Goal: Task Accomplishment & Management: Manage account settings

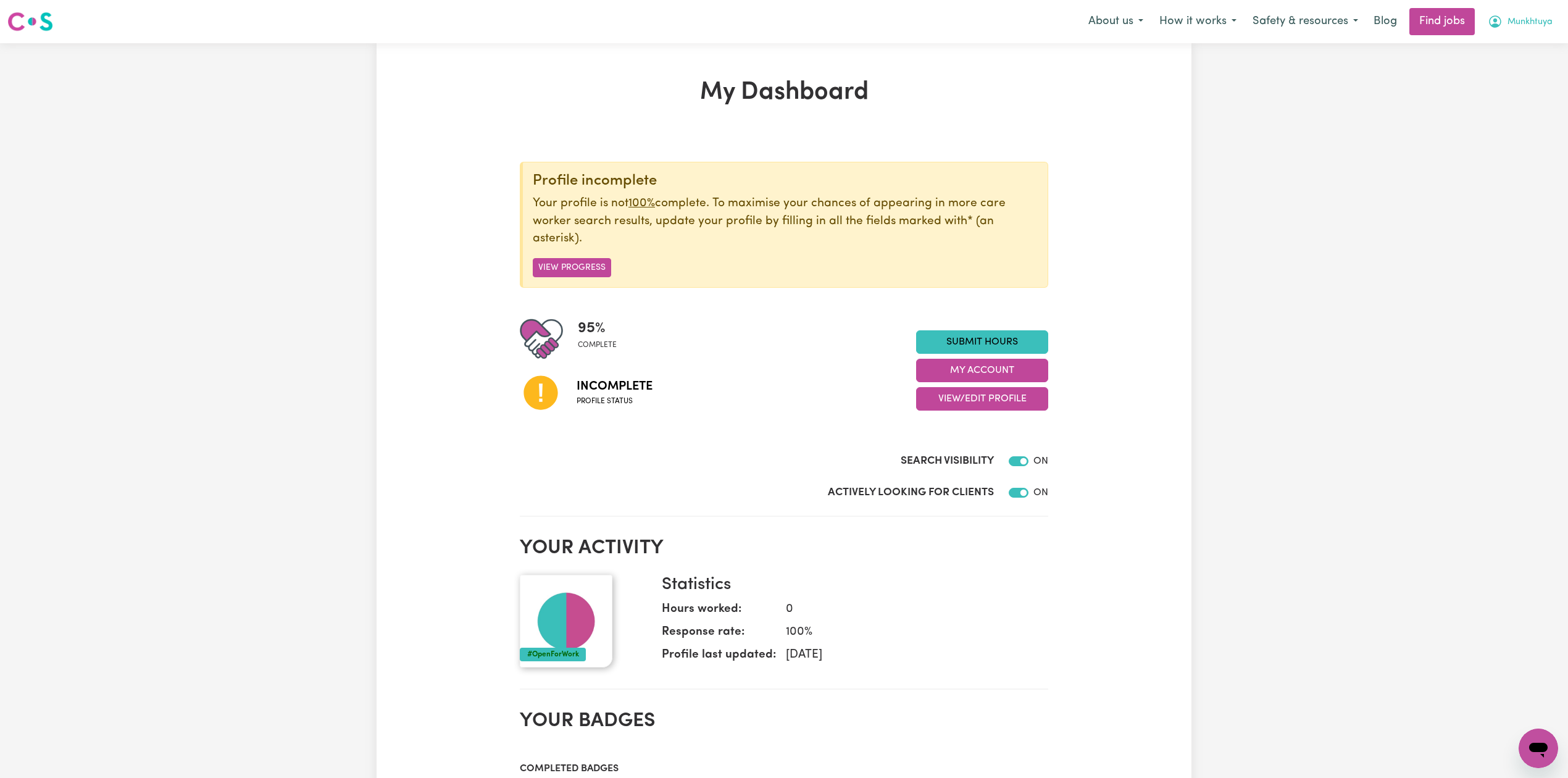
click at [1528, 32] on button "Munkhtuya" at bounding box center [1520, 21] width 81 height 26
click at [1494, 89] on link "Logout" at bounding box center [1511, 95] width 97 height 24
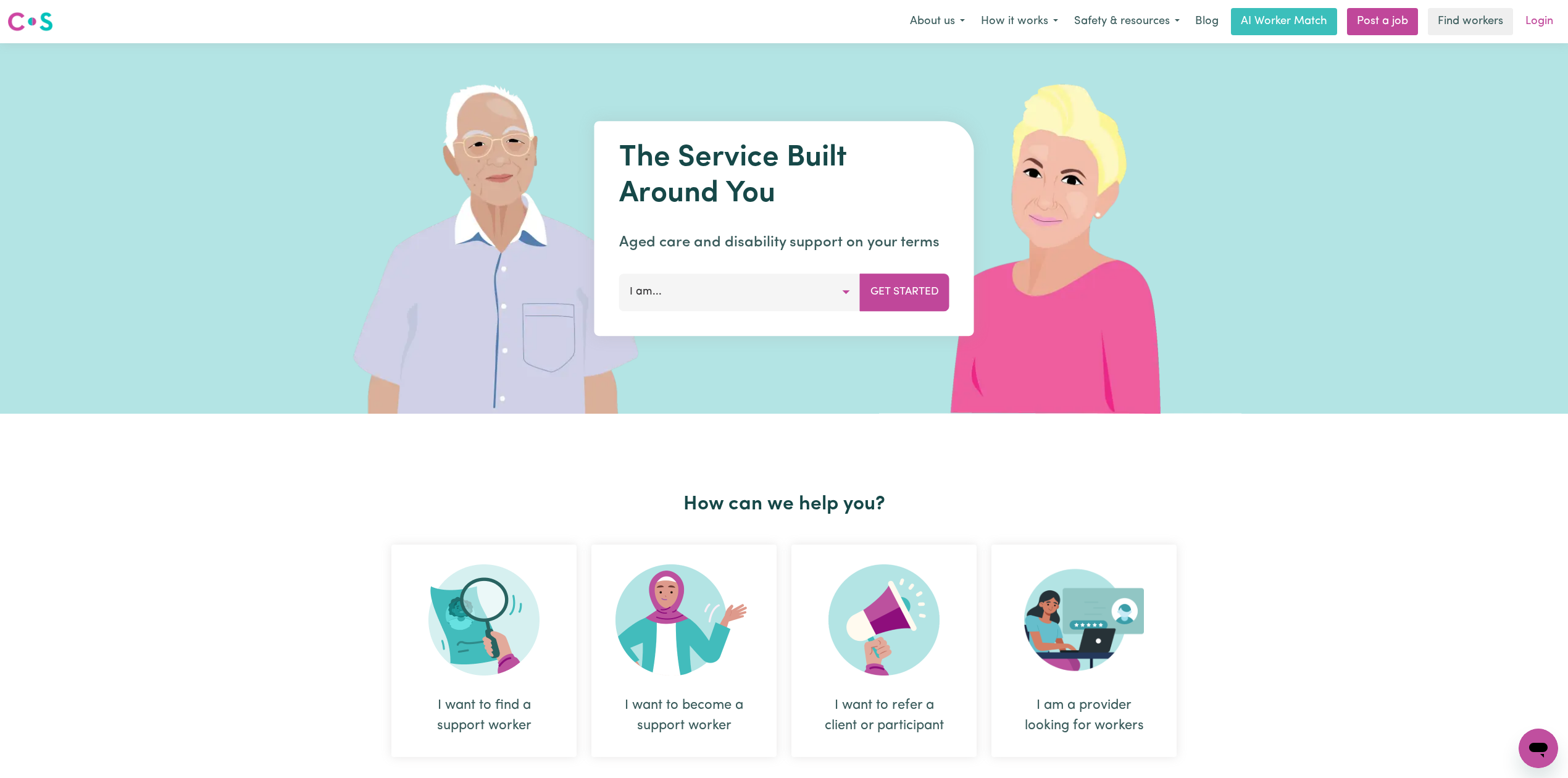
click at [1543, 23] on link "Login" at bounding box center [1540, 21] width 43 height 27
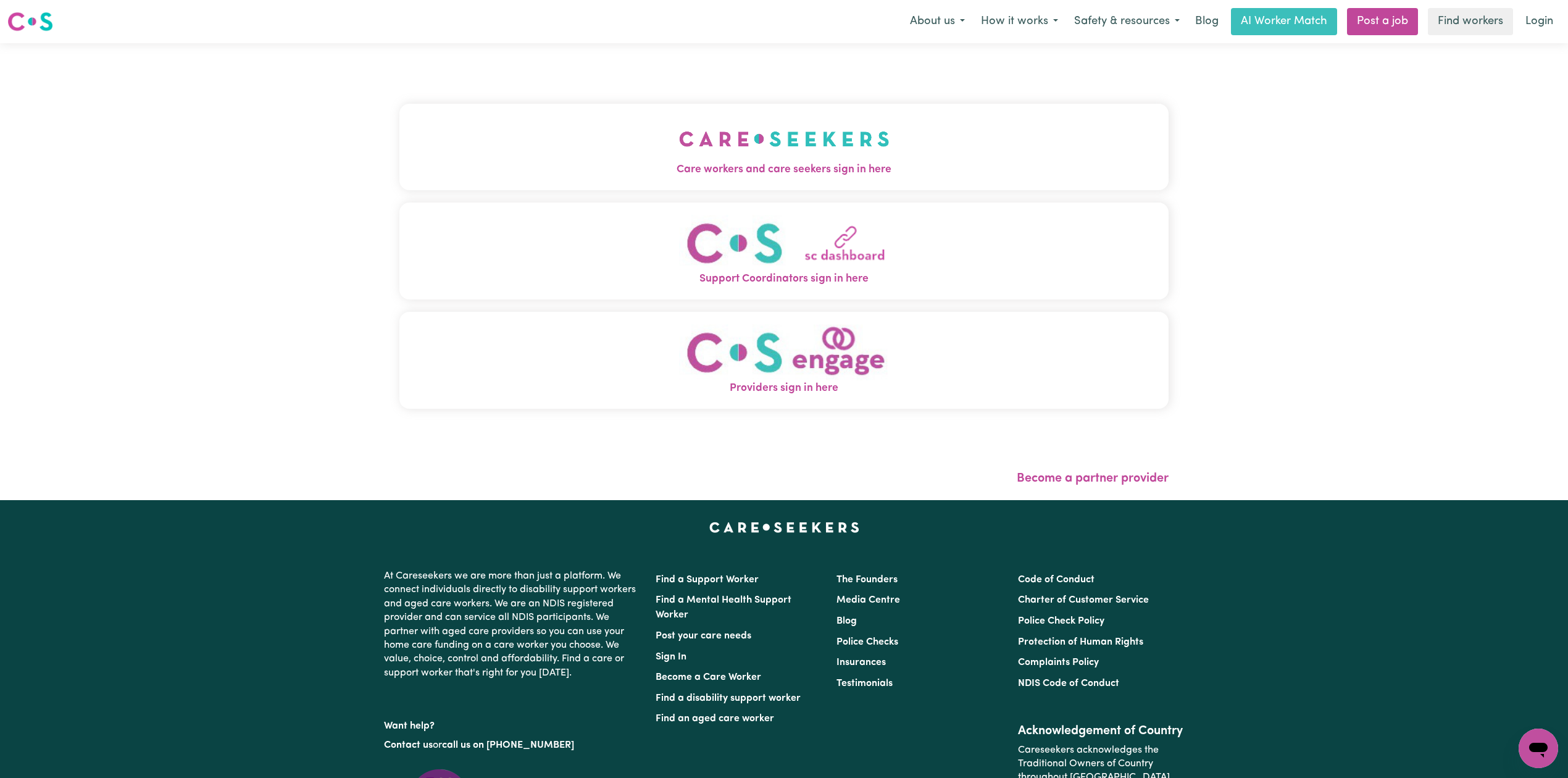
click at [840, 142] on img "Care workers and care seekers sign in here" at bounding box center [784, 139] width 210 height 46
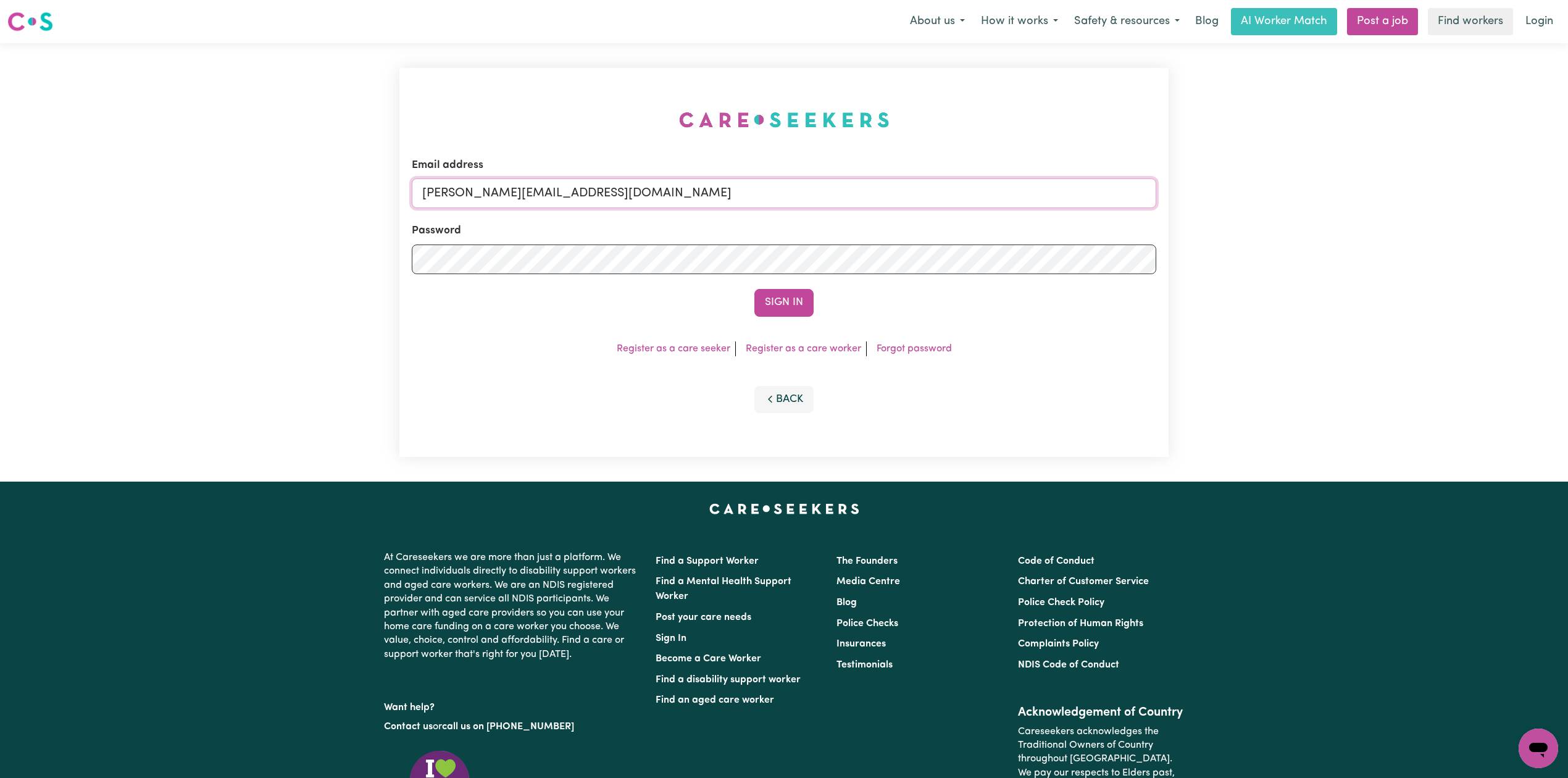
drag, startPoint x: 711, startPoint y: 202, endPoint x: 694, endPoint y: 208, distance: 18.0
click at [711, 202] on input "[PERSON_NAME][EMAIL_ADDRESS][DOMAIN_NAME]" at bounding box center [784, 193] width 745 height 29
click at [969, 247] on form "Email address Superuser~jakedworkin@hotmail.com Password Sign In" at bounding box center [784, 236] width 745 height 159
type input "Superuser~tuyako_b@yahoo.com"
click at [803, 302] on button "Sign In" at bounding box center [784, 302] width 59 height 27
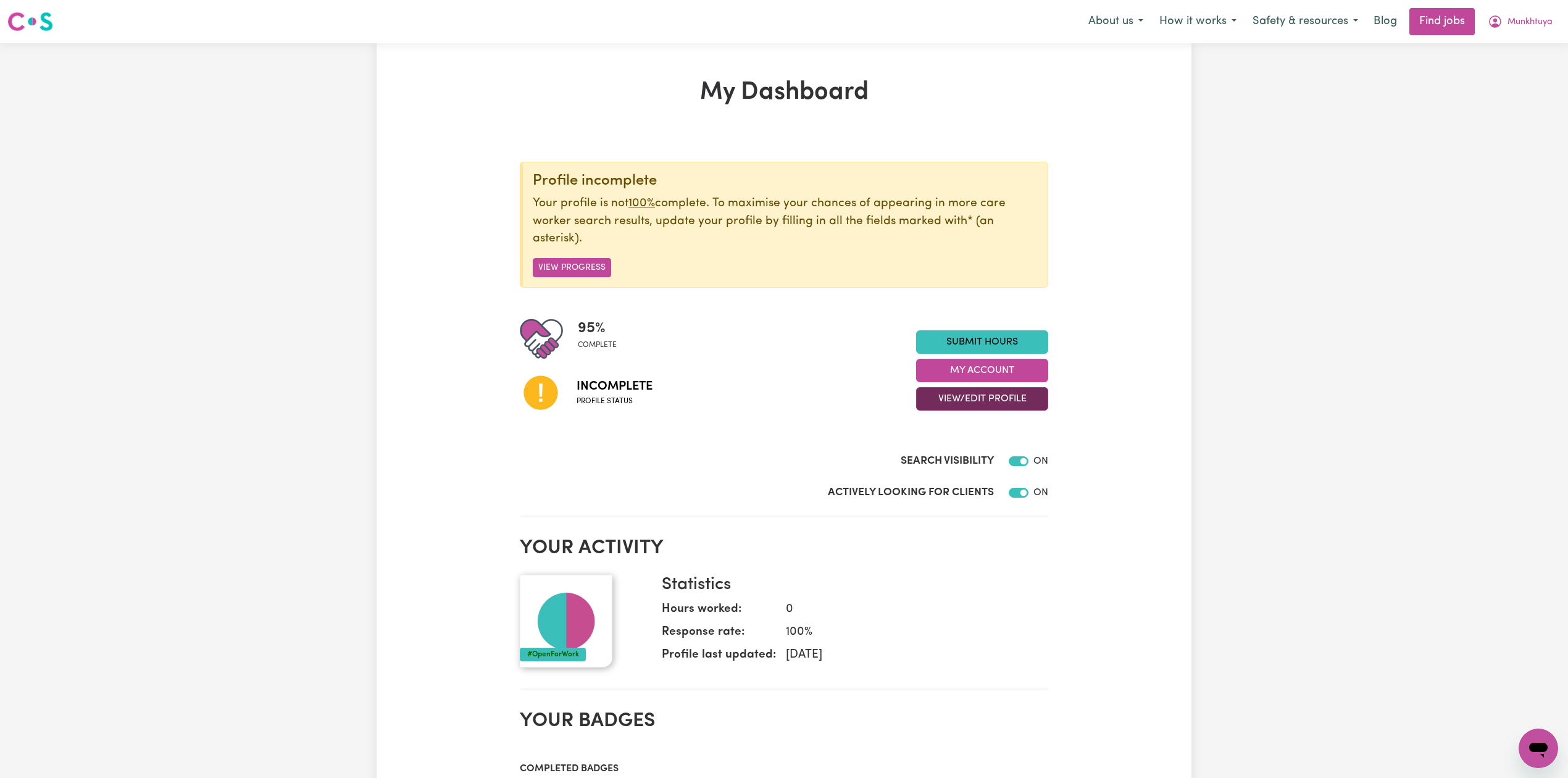
drag, startPoint x: 913, startPoint y: 402, endPoint x: 922, endPoint y: 404, distance: 9.2
click at [922, 404] on div "95 % complete Incomplete Profile status Submit Hours My Account View/Edit Profi…" at bounding box center [784, 370] width 528 height 106
click at [932, 405] on button "View/Edit Profile" at bounding box center [982, 399] width 132 height 24
click at [939, 450] on link "Edit Profile" at bounding box center [974, 455] width 115 height 25
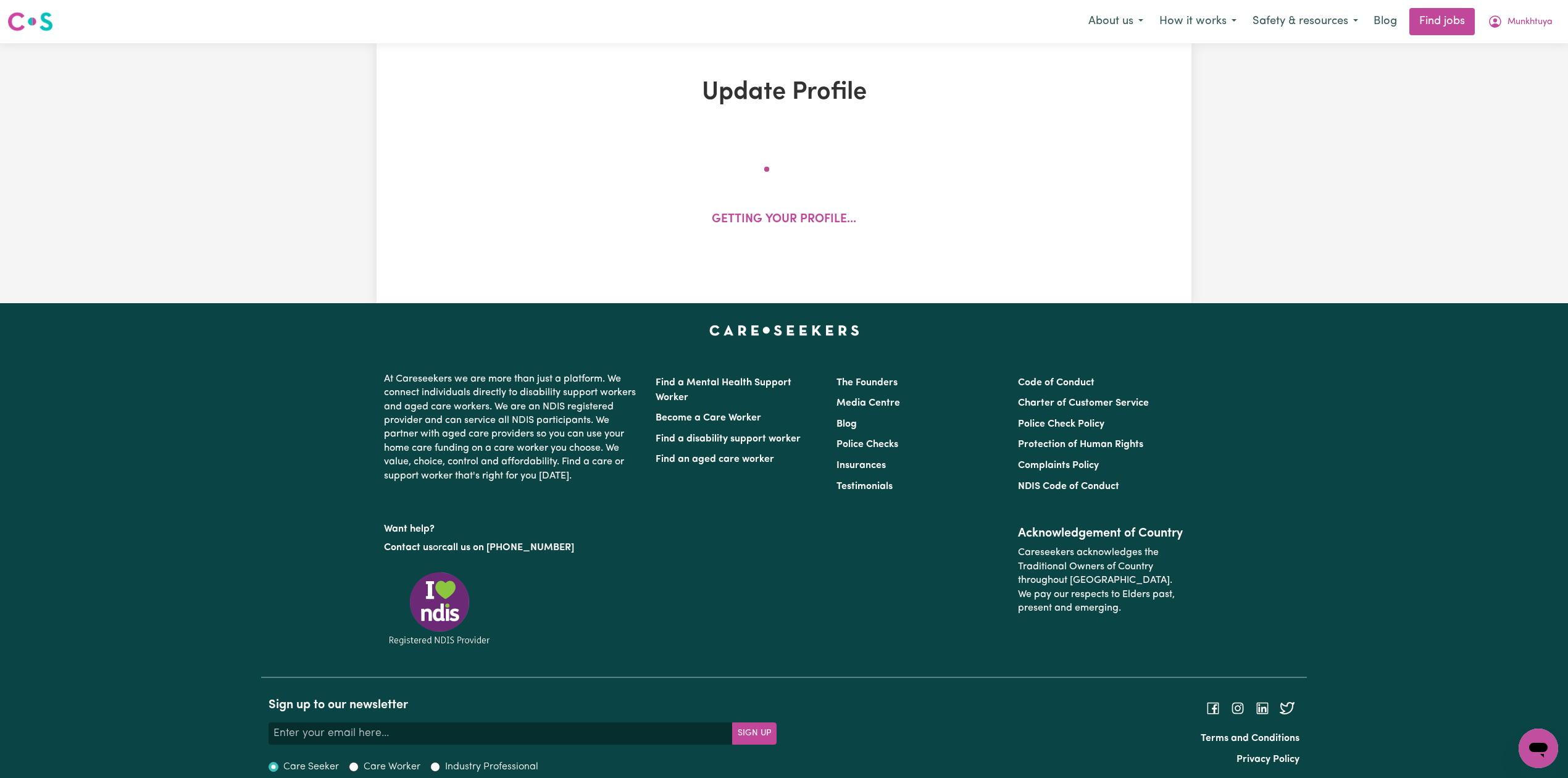
select select "female"
select select "Temporary Work Visa"
select select "Studying a healthcare related degree or qualification"
select select "50"
select select "60"
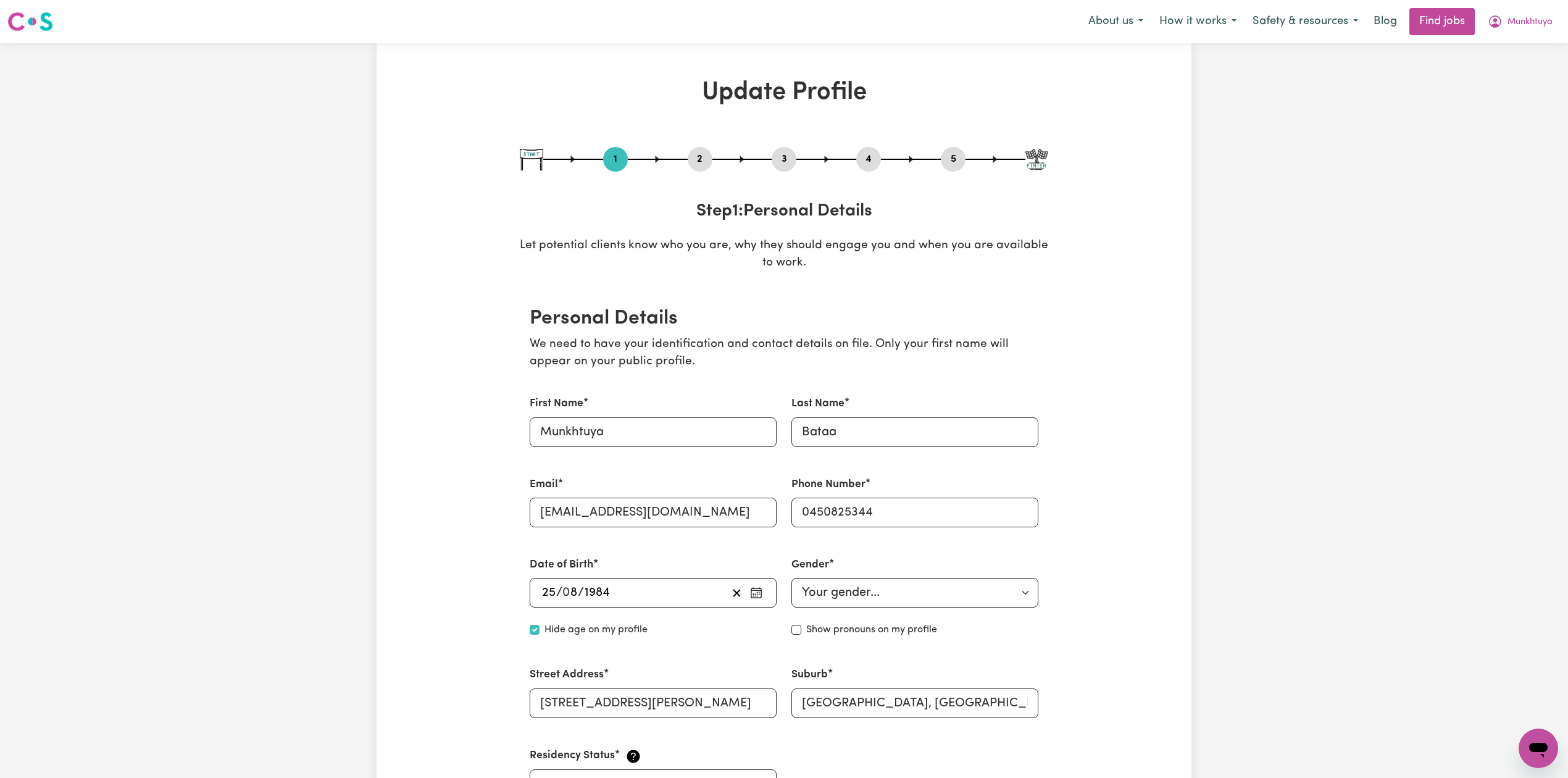
click at [708, 152] on button "2" at bounding box center [700, 159] width 25 height 16
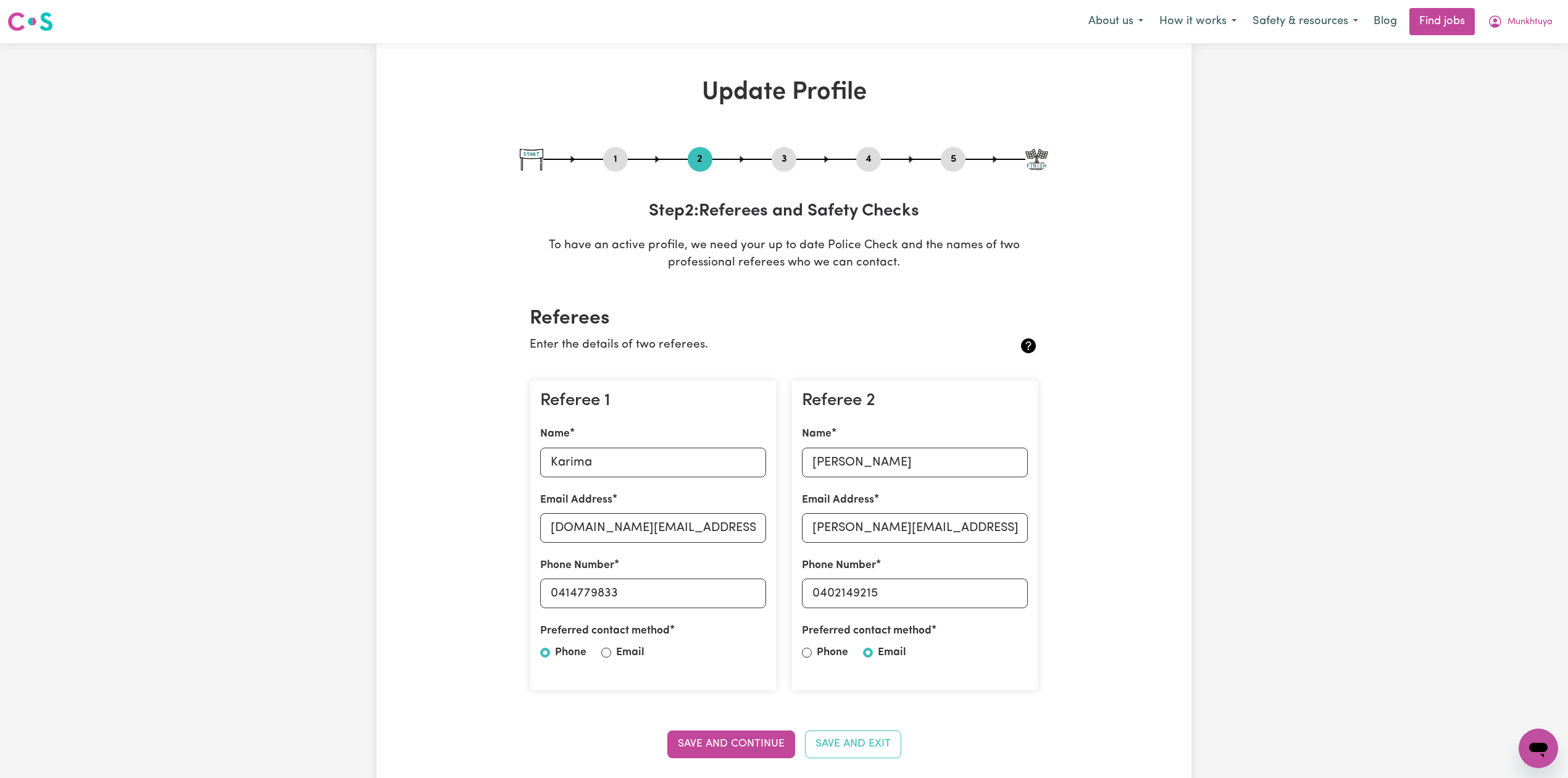
click at [794, 460] on div "Referee 2 Name Martin Email Address Martinvilimovsky@hotmail.com Phone Number 0…" at bounding box center [915, 535] width 247 height 311
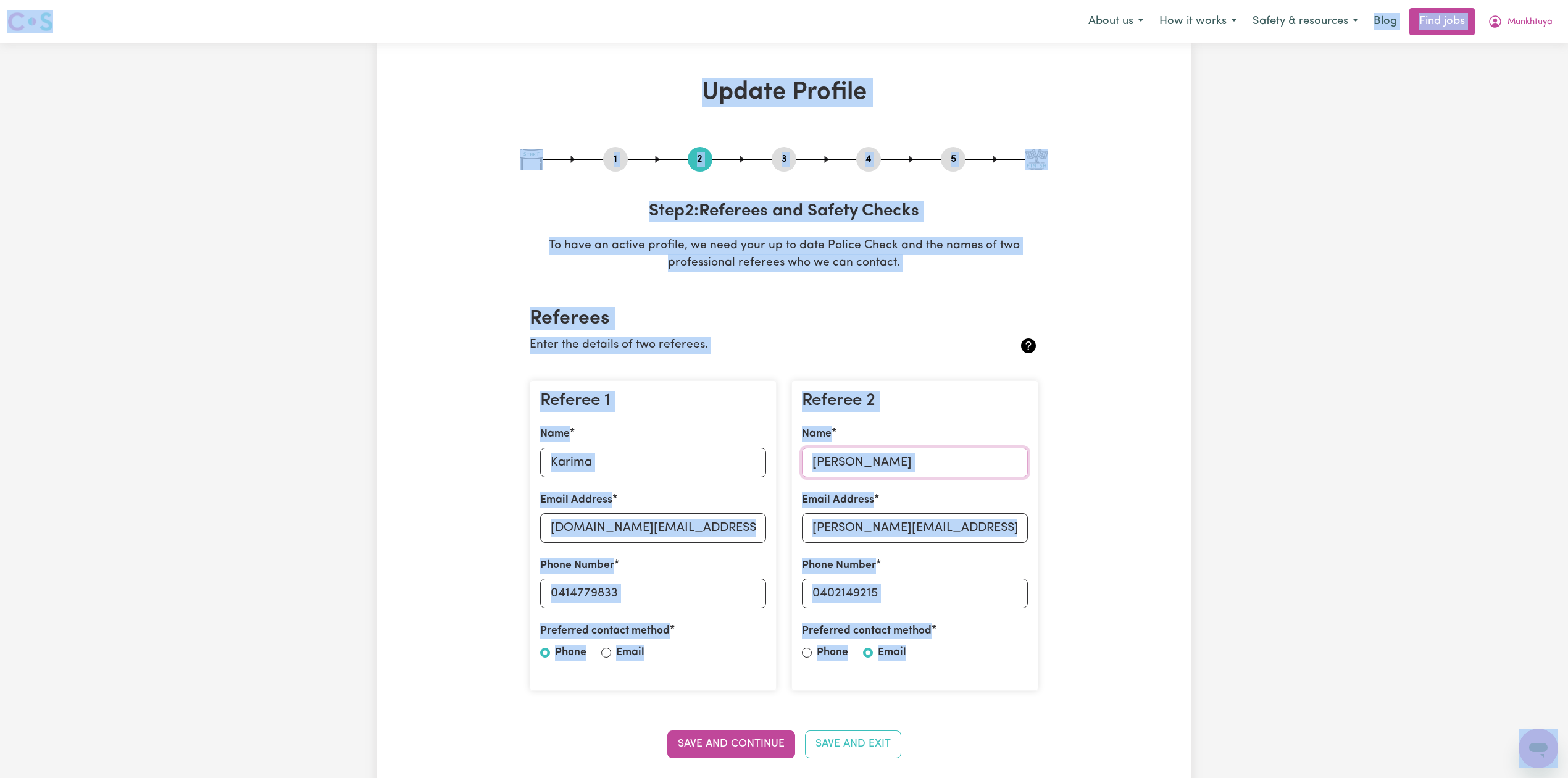
click at [875, 460] on input "Martin" at bounding box center [915, 462] width 226 height 29
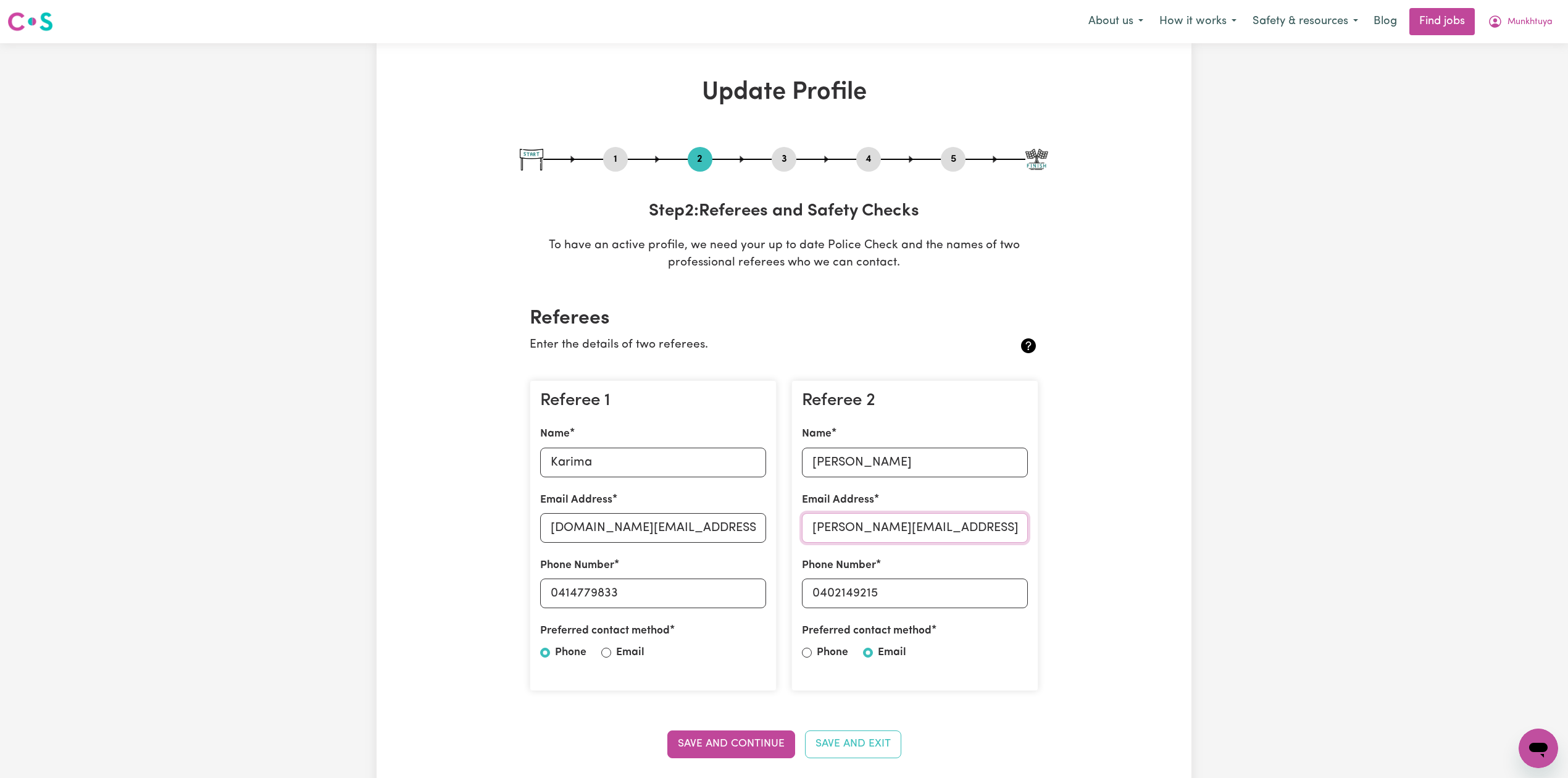
click at [882, 526] on input "Martinvilimovsky@hotmail.com" at bounding box center [915, 527] width 226 height 29
drag, startPoint x: 823, startPoint y: 591, endPoint x: 939, endPoint y: 601, distance: 116.4
click at [939, 601] on input "0402149215" at bounding box center [915, 593] width 226 height 29
click at [1541, 17] on span "Munkhtuya" at bounding box center [1530, 22] width 45 height 13
click at [1474, 92] on link "Logout" at bounding box center [1511, 95] width 97 height 24
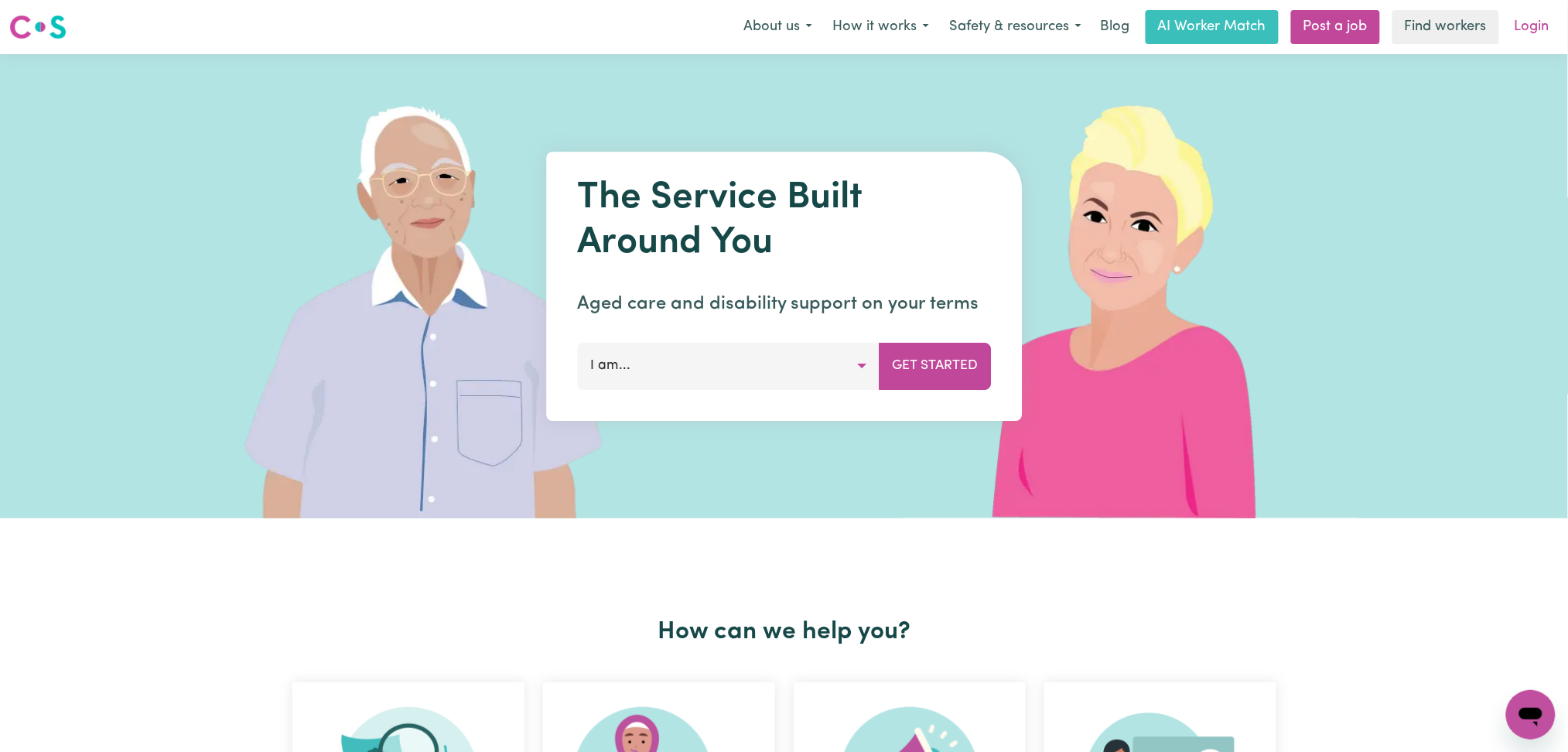
click at [1536, 40] on link "Login" at bounding box center [1531, 27] width 53 height 34
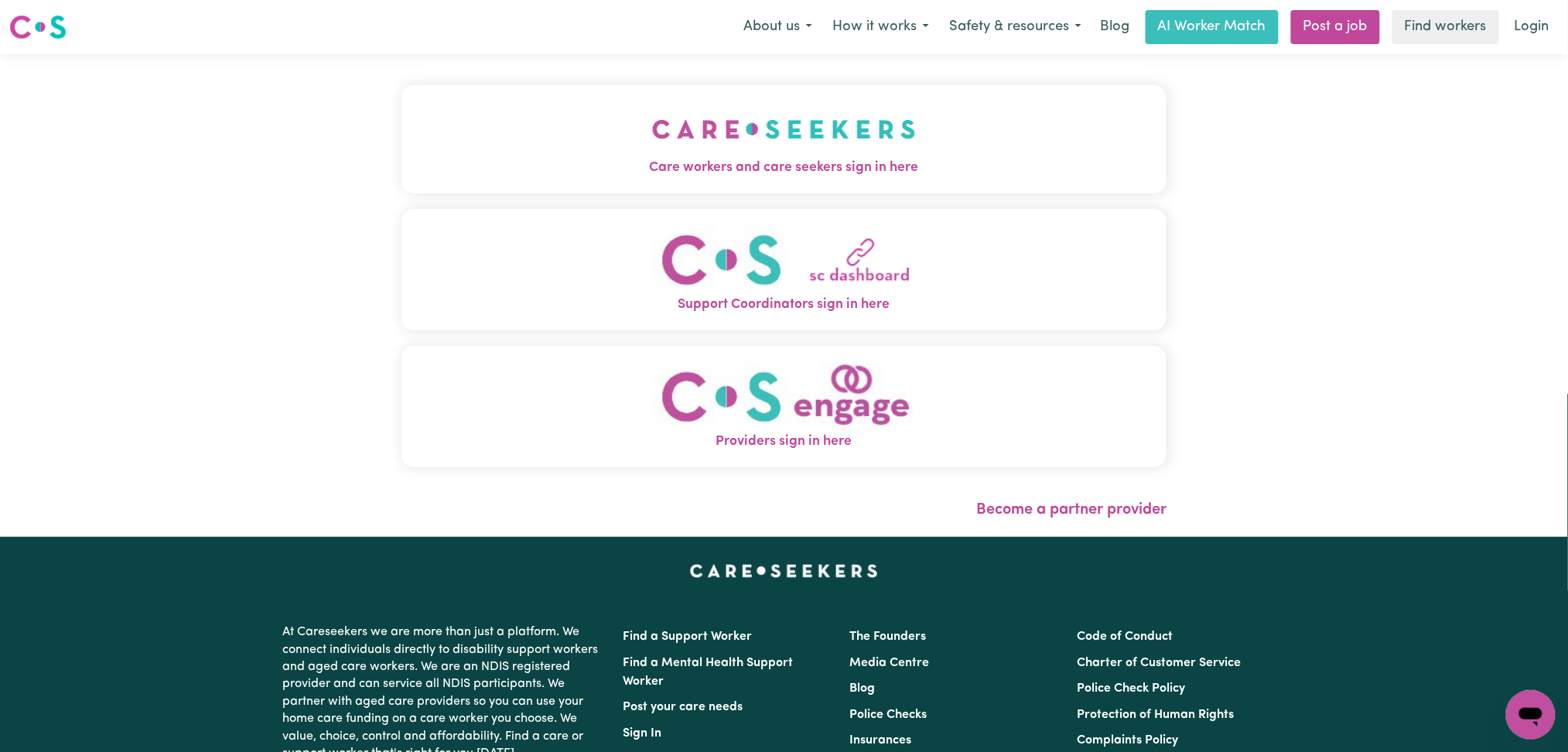
click at [676, 166] on span "Care workers and care seekers sign in here" at bounding box center [784, 167] width 766 height 20
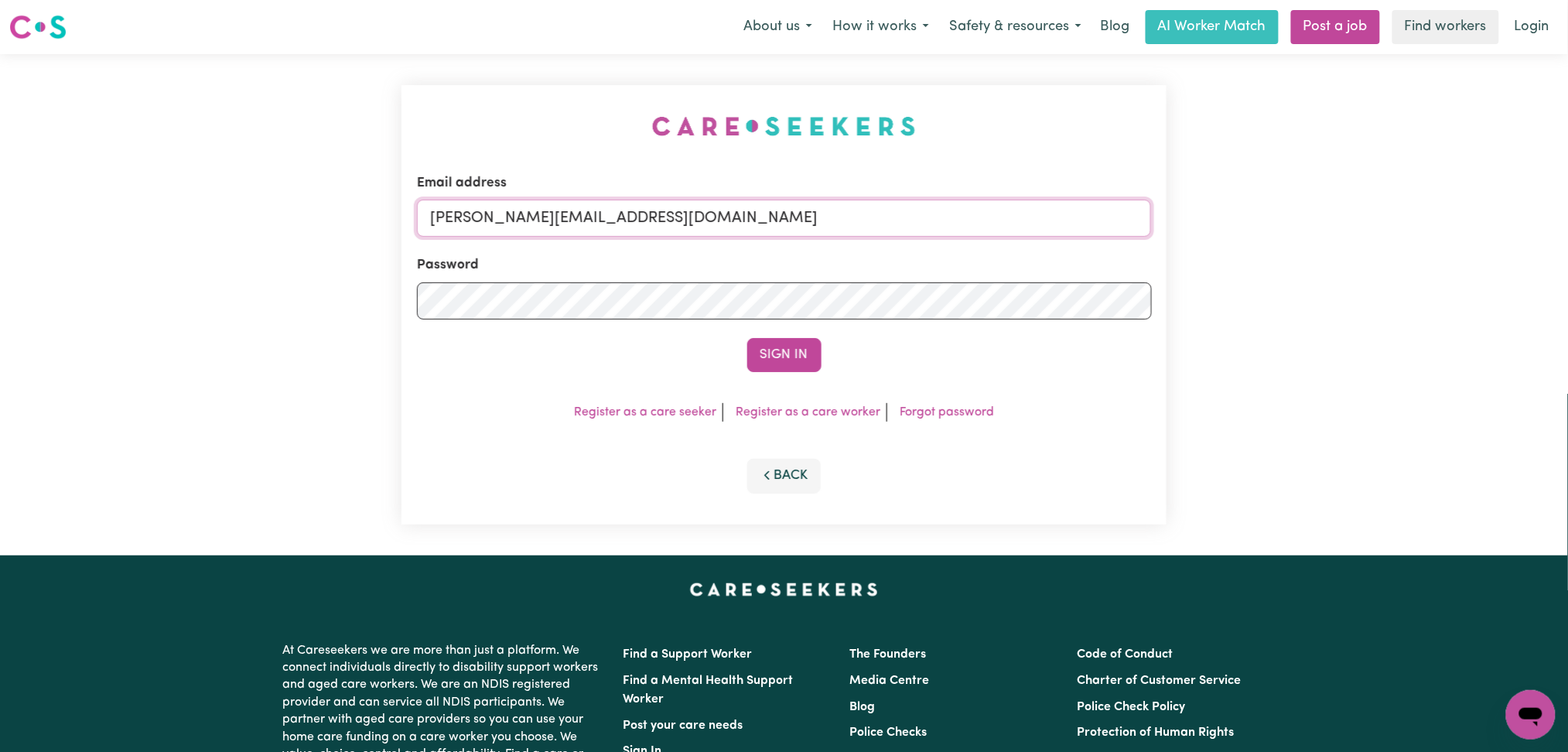
click at [542, 206] on input "[PERSON_NAME][EMAIL_ADDRESS][DOMAIN_NAME]" at bounding box center [784, 217] width 735 height 37
drag, startPoint x: 509, startPoint y: 213, endPoint x: 935, endPoint y: 216, distance: 426.0
click at [935, 216] on input "Superuser~[EMAIL_ADDRESS][DOMAIN_NAME]" at bounding box center [784, 217] width 735 height 37
type input "[EMAIL_ADDRESS][DOMAIN_NAME]"
click at [793, 348] on button "Sign In" at bounding box center [784, 355] width 74 height 34
